Goal: Navigation & Orientation: Go to known website

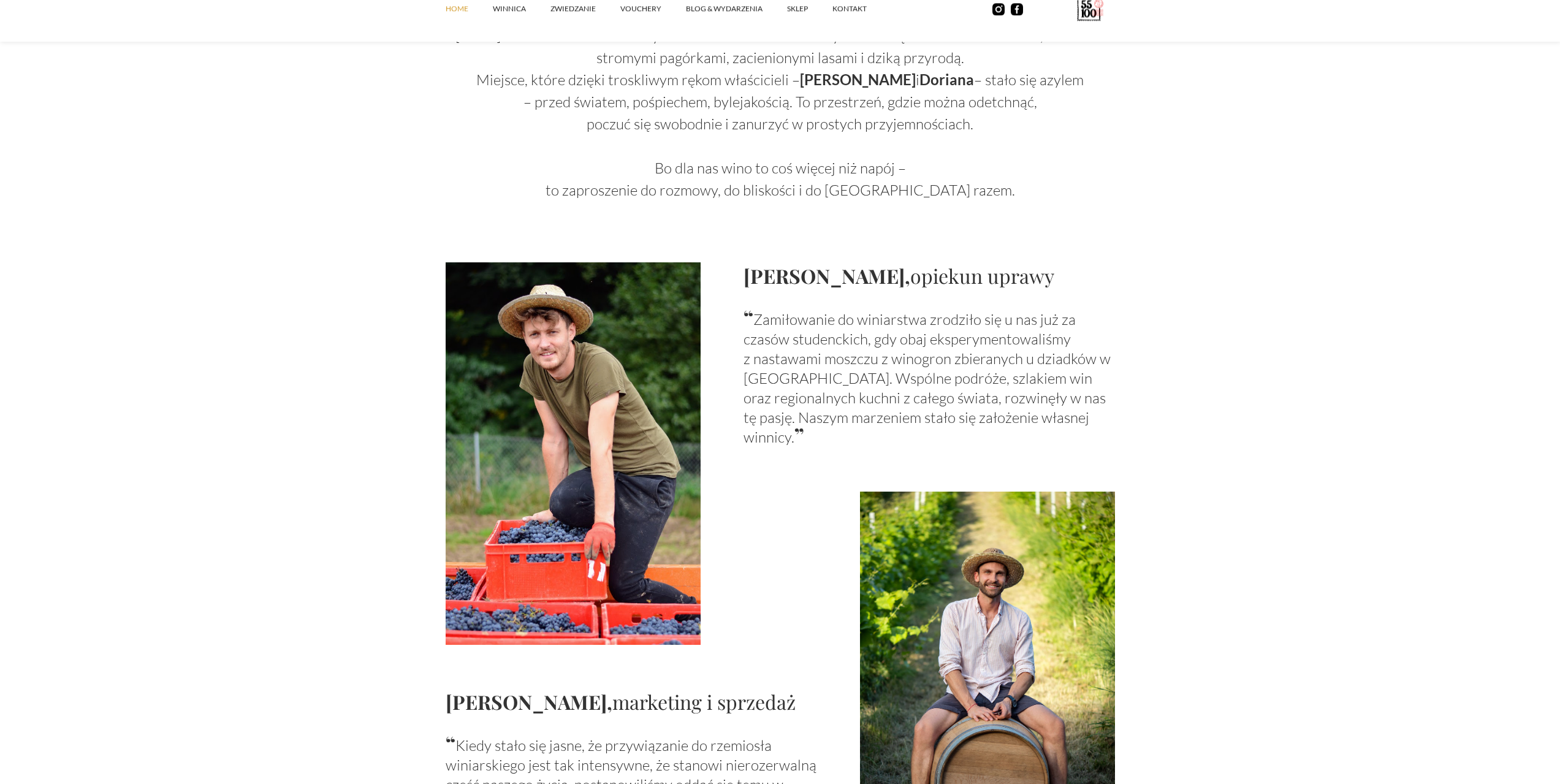
scroll to position [858, 0]
